Goal: Find specific page/section: Find specific page/section

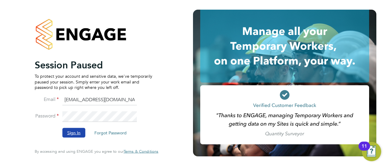
click at [75, 137] on button "Sign In" at bounding box center [73, 133] width 23 height 10
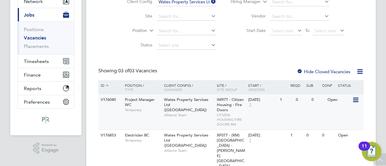
scroll to position [106, 0]
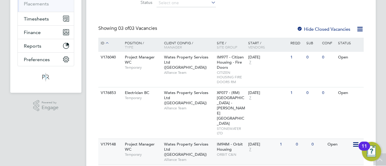
click at [354, 141] on icon at bounding box center [355, 144] width 6 height 7
click at [339, 144] on li "View Details" at bounding box center [341, 143] width 35 height 8
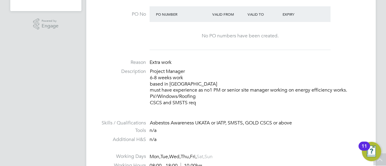
scroll to position [187, 0]
click at [236, 102] on p "Project Manager 6-8 weeks work based in leamington Spa must have experience as …" at bounding box center [257, 88] width 214 height 38
click at [227, 99] on p "Project Manager 6-8 weeks work based in leamington Spa must have experience as …" at bounding box center [257, 88] width 214 height 38
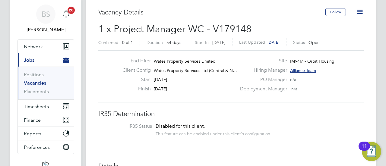
scroll to position [0, 0]
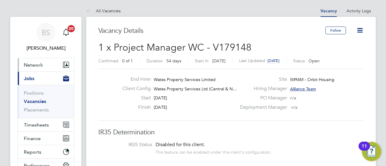
click at [39, 63] on span "Network" at bounding box center [33, 65] width 19 height 6
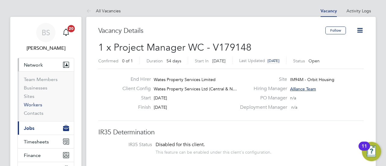
click at [36, 105] on link "Workers" at bounding box center [33, 105] width 18 height 6
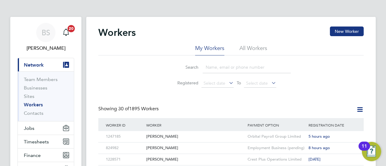
click at [222, 72] on input at bounding box center [247, 67] width 88 height 12
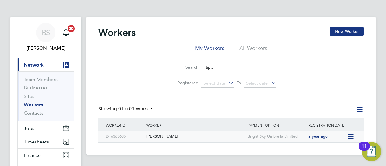
type input "tipp"
click at [157, 137] on div "David Tipp" at bounding box center [195, 136] width 101 height 11
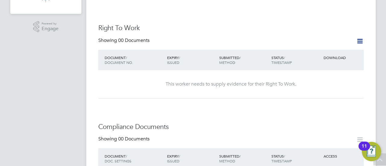
scroll to position [198, 0]
